Goal: Transaction & Acquisition: Subscribe to service/newsletter

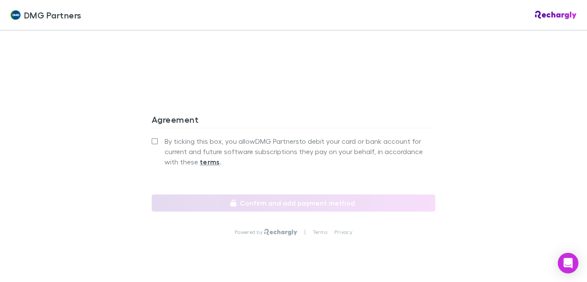
scroll to position [811, 0]
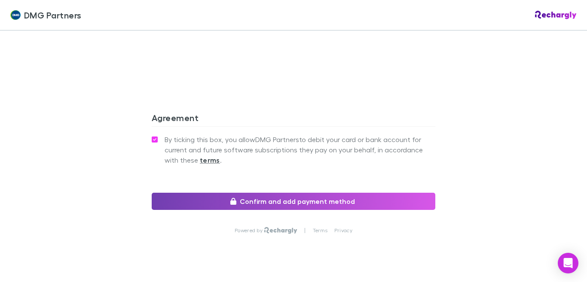
click at [235, 193] on button "Confirm and add payment method" at bounding box center [293, 201] width 283 height 17
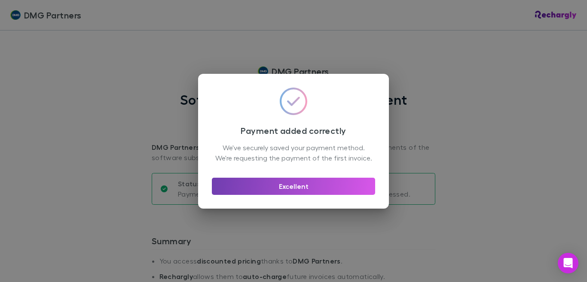
click at [281, 183] on button "Excellent" at bounding box center [293, 186] width 163 height 17
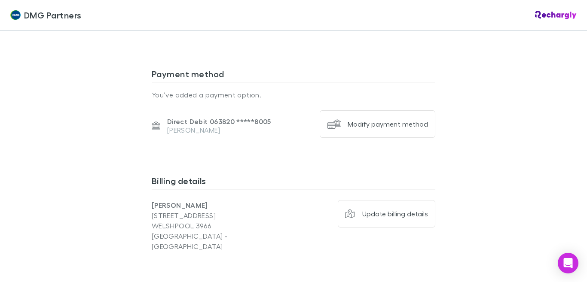
scroll to position [531, 0]
